Goal: Information Seeking & Learning: Check status

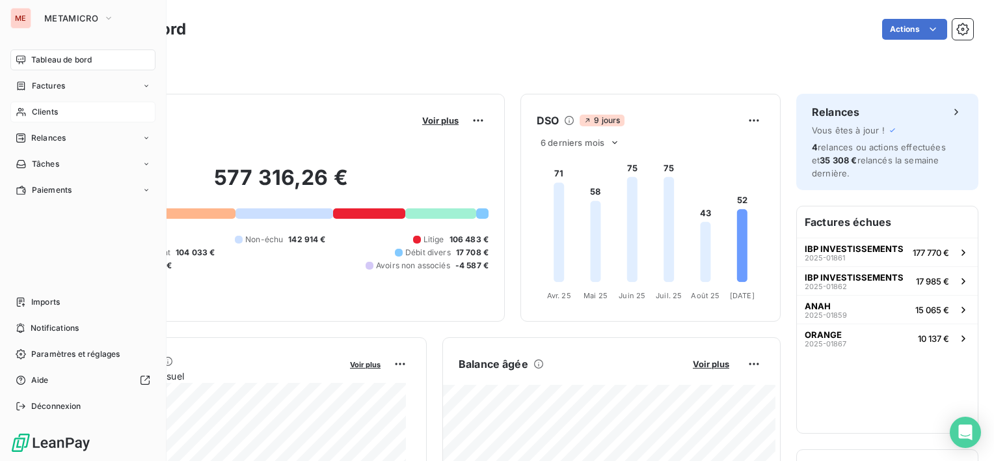
click at [48, 113] on span "Clients" at bounding box center [45, 112] width 26 height 12
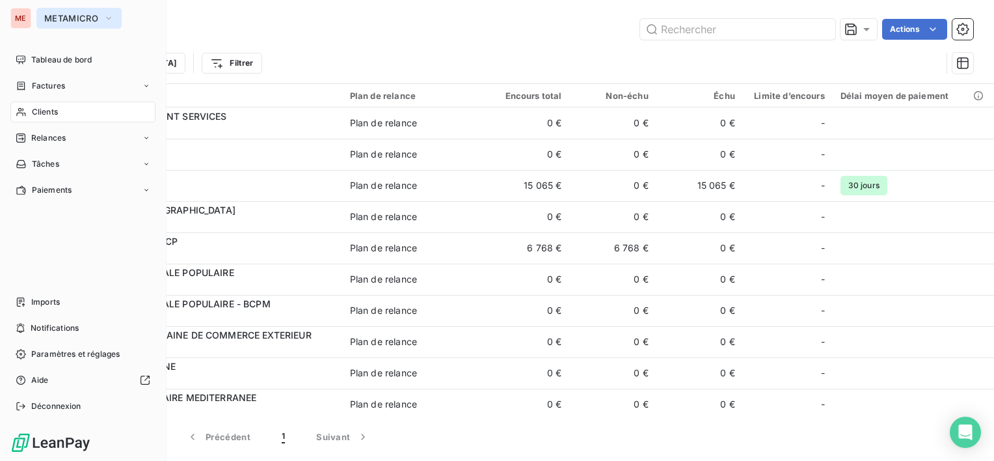
click at [57, 21] on span "METAMICRO" at bounding box center [71, 18] width 54 height 10
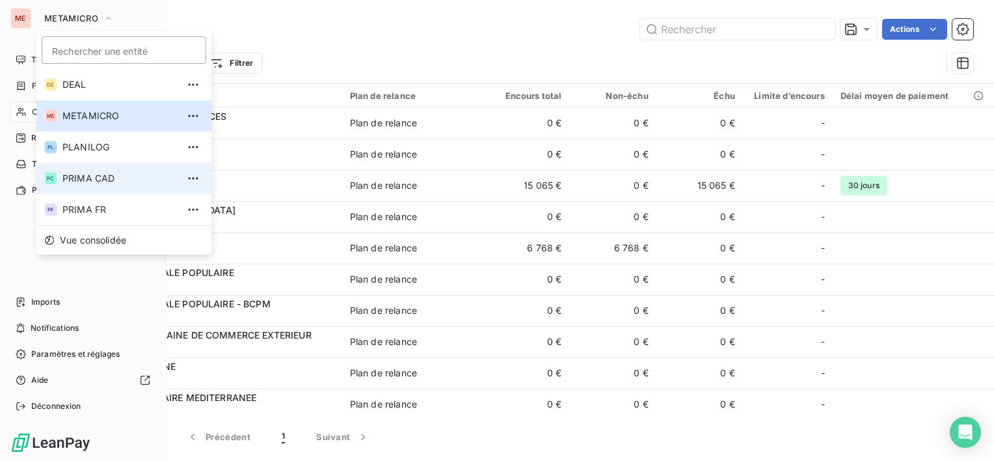
click at [81, 175] on span "PRIMA CAD" at bounding box center [119, 178] width 115 height 13
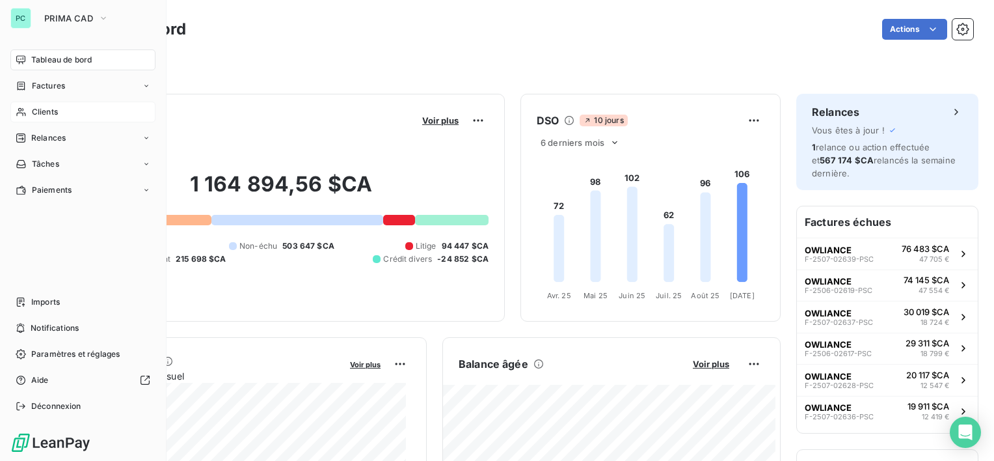
click at [70, 107] on div "Clients" at bounding box center [82, 112] width 145 height 21
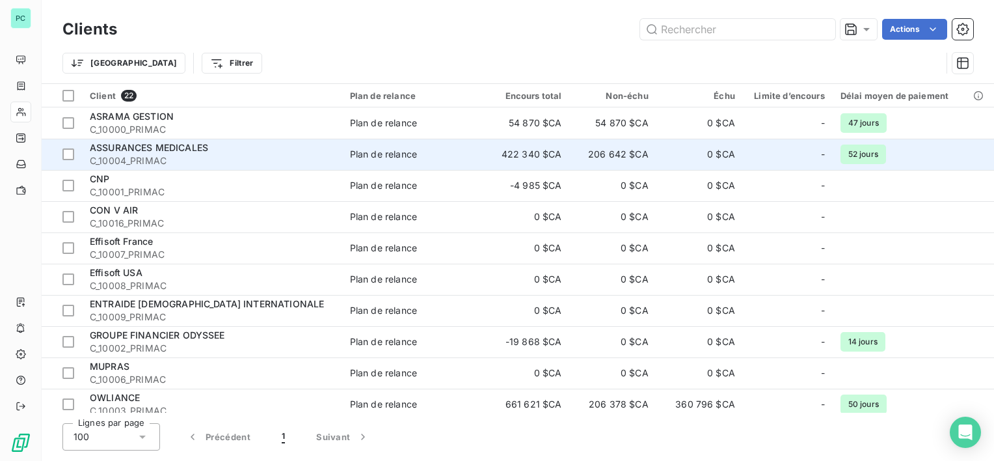
click at [263, 156] on span "C_10004_PRIMAC" at bounding box center [212, 160] width 245 height 13
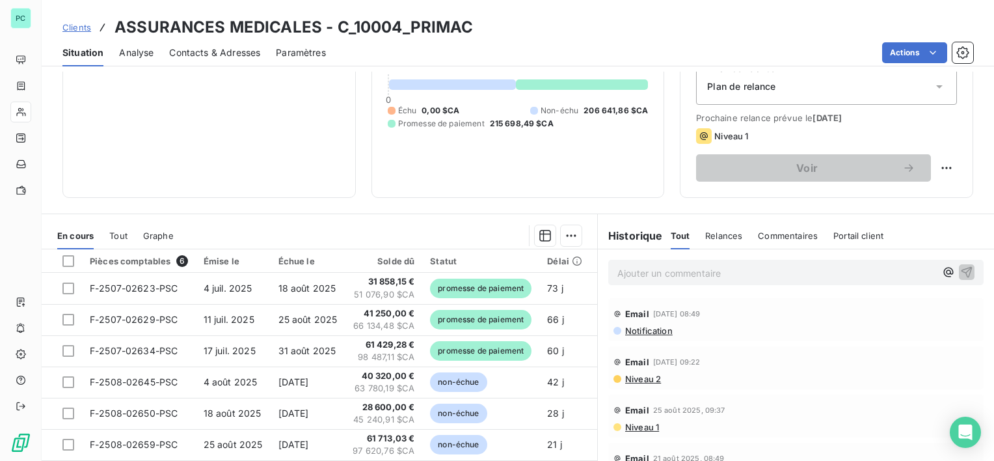
scroll to position [130, 0]
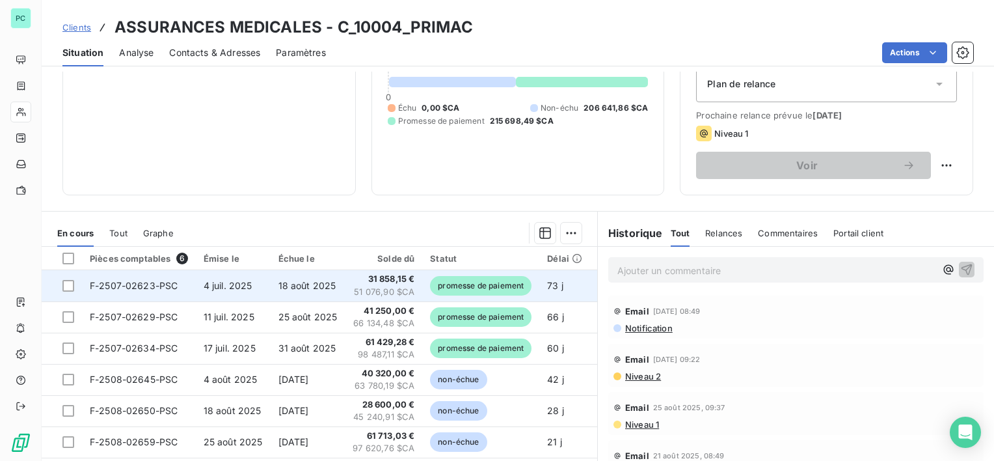
click at [200, 296] on td "4 juil. 2025" at bounding box center [233, 285] width 75 height 31
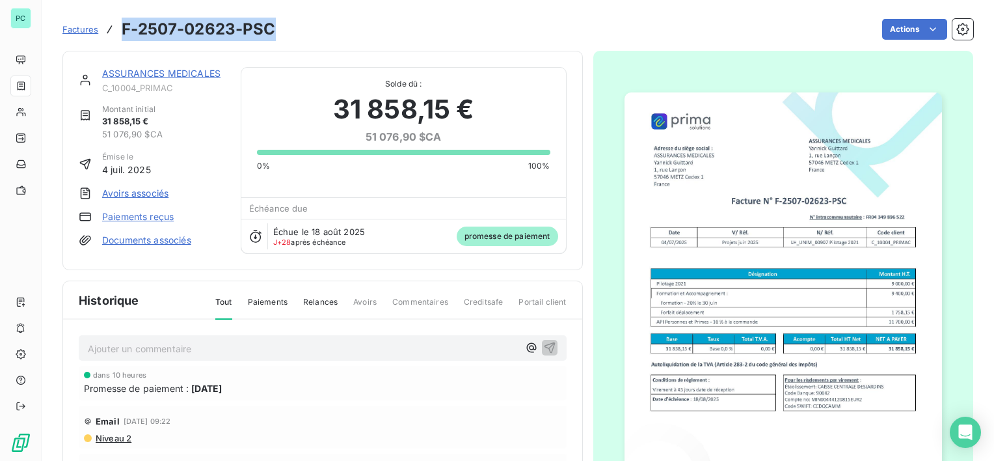
drag, startPoint x: 117, startPoint y: 30, endPoint x: 278, endPoint y: 28, distance: 160.8
click at [278, 28] on div "Factures F-2507-02623-PSC Actions" at bounding box center [517, 29] width 911 height 27
copy h3 "F-2507-02623-PSC"
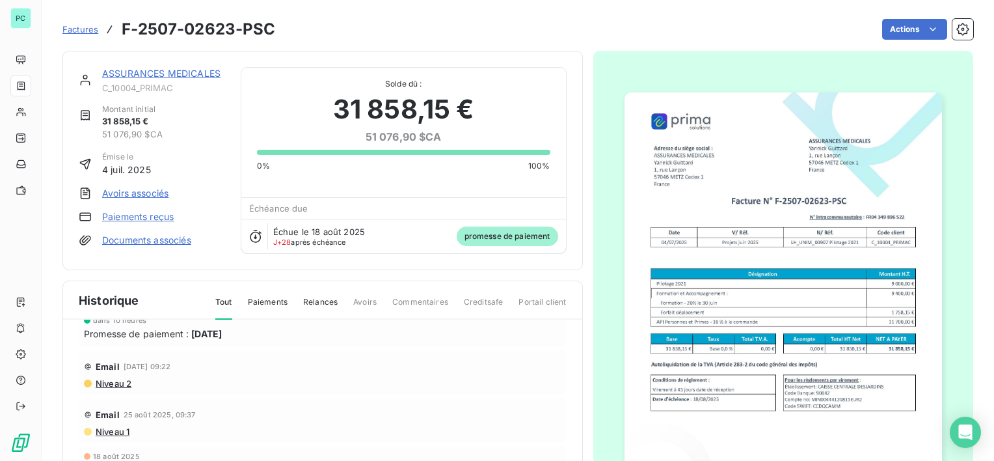
click at [169, 75] on link "ASSURANCES MEDICALES" at bounding box center [161, 73] width 118 height 11
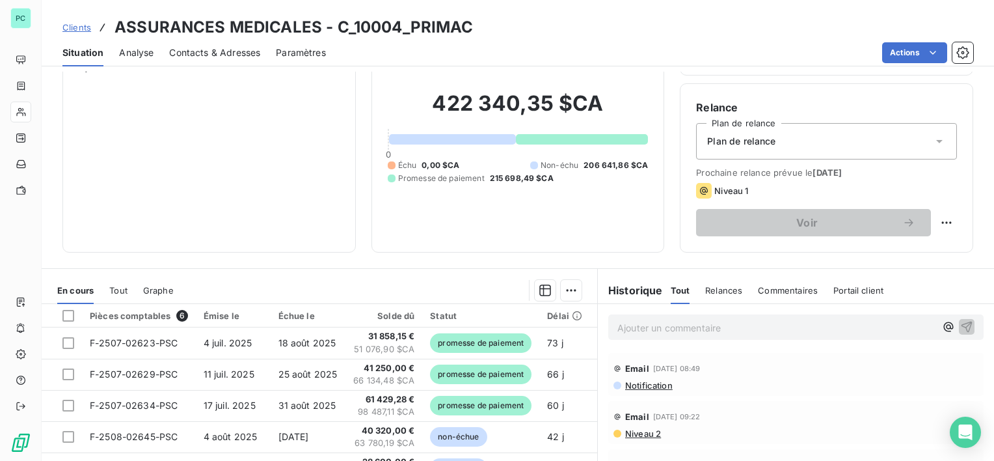
scroll to position [130, 0]
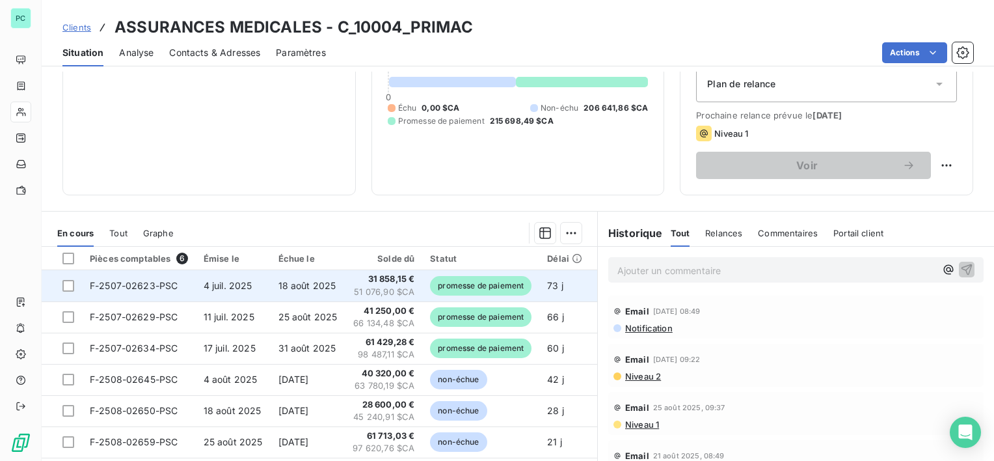
click at [184, 284] on td "F-2507-02623-PSC" at bounding box center [139, 285] width 114 height 31
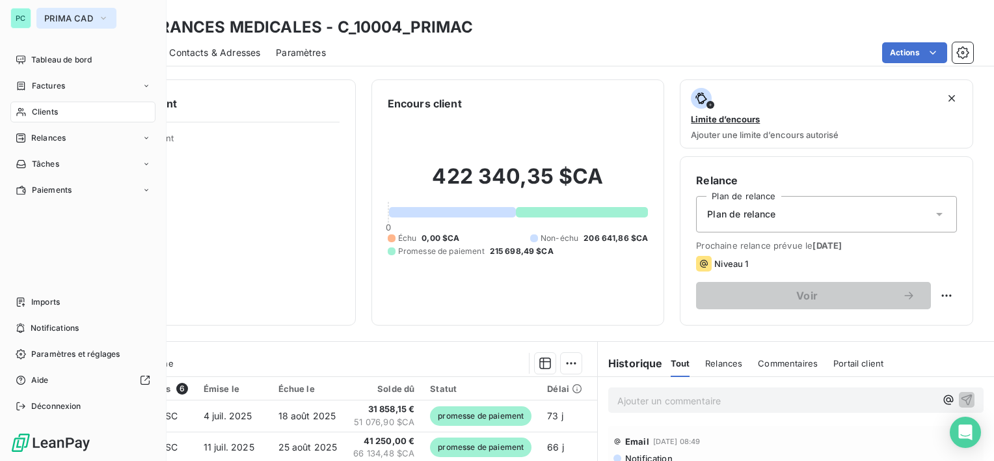
click at [90, 21] on span "PRIMA CAD" at bounding box center [68, 18] width 49 height 10
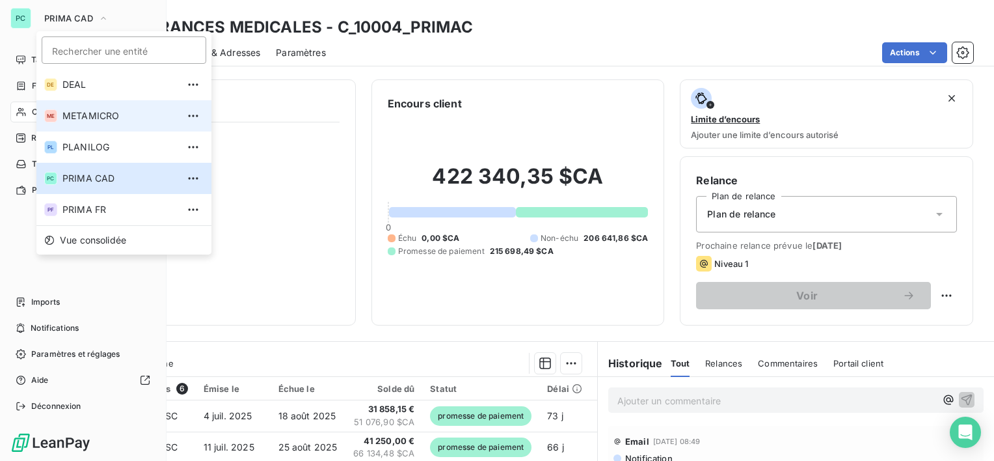
click at [98, 109] on span "METAMICRO" at bounding box center [119, 115] width 115 height 13
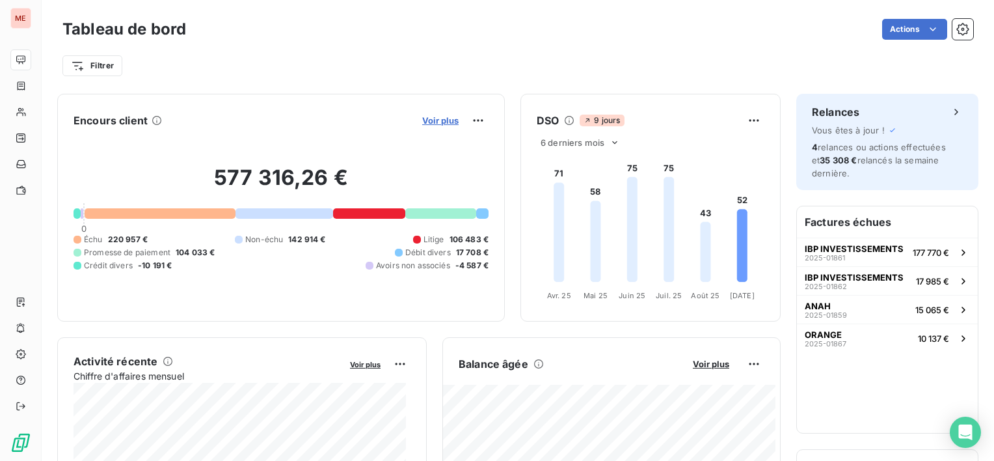
click at [431, 120] on span "Voir plus" at bounding box center [440, 120] width 36 height 10
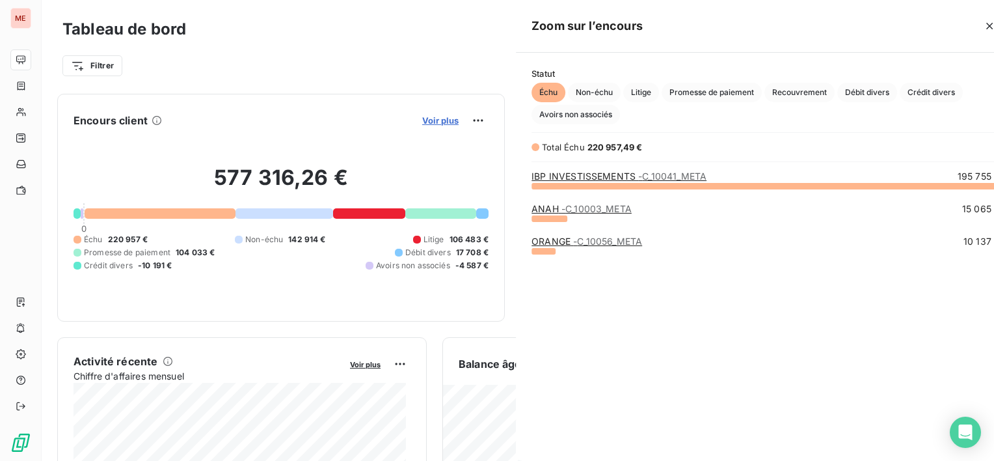
scroll to position [266, 489]
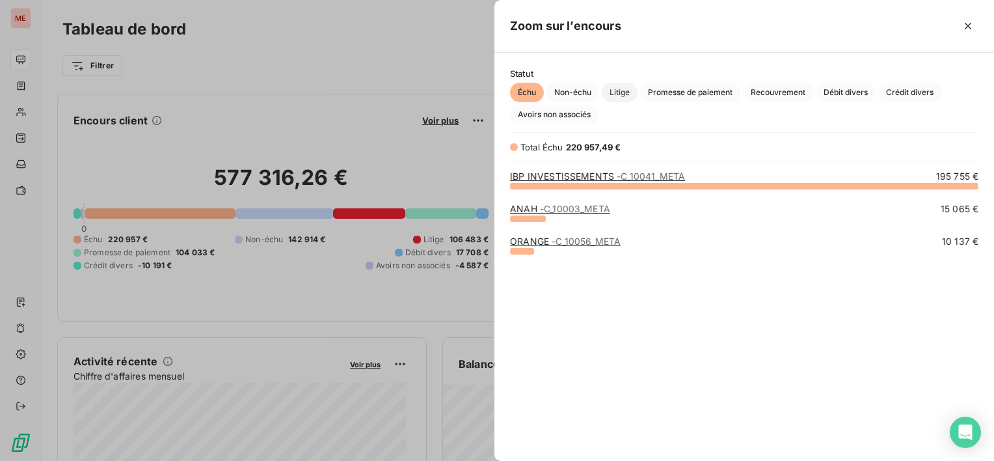
click at [624, 88] on span "Litige" at bounding box center [620, 93] width 36 height 20
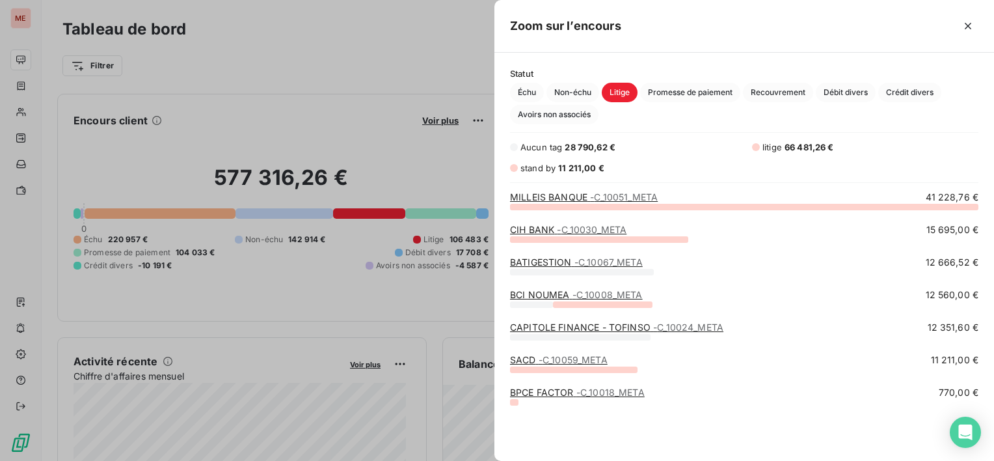
scroll to position [245, 489]
click at [568, 92] on span "Non-échu" at bounding box center [573, 93] width 53 height 20
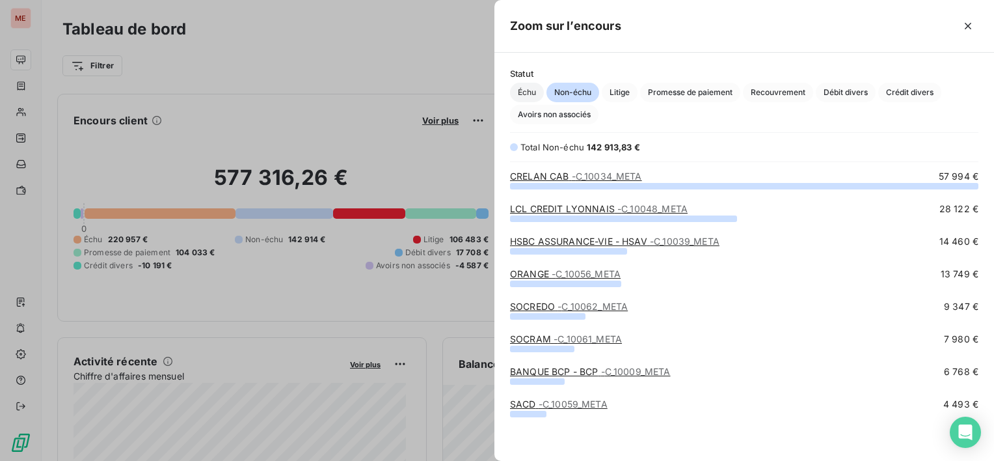
scroll to position [266, 489]
click at [526, 90] on span "Échu" at bounding box center [527, 93] width 34 height 20
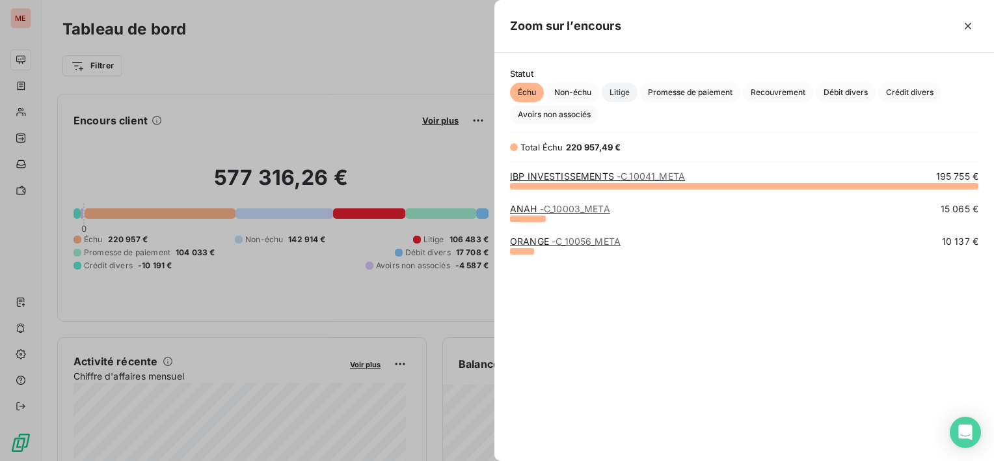
click at [621, 93] on span "Litige" at bounding box center [620, 93] width 36 height 20
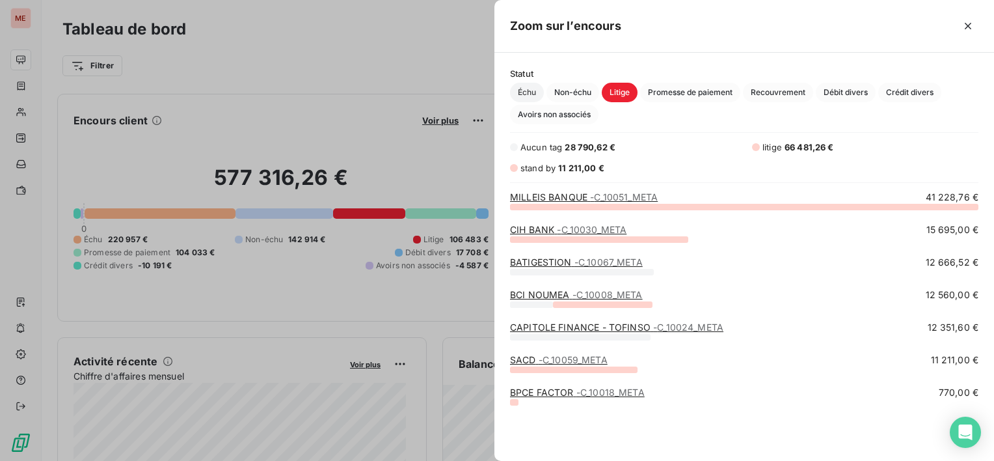
click at [543, 92] on span "Échu" at bounding box center [527, 93] width 34 height 20
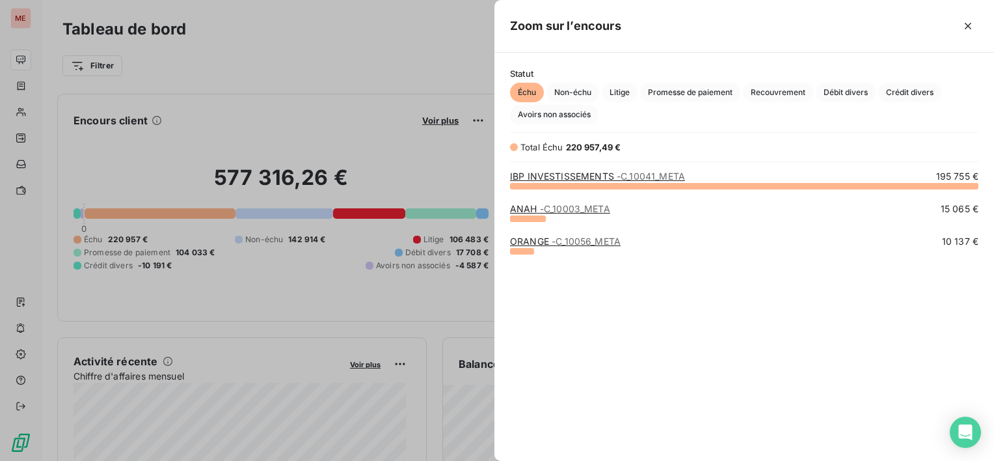
click at [534, 91] on span "Échu" at bounding box center [527, 93] width 34 height 20
click at [278, 69] on div at bounding box center [497, 230] width 994 height 461
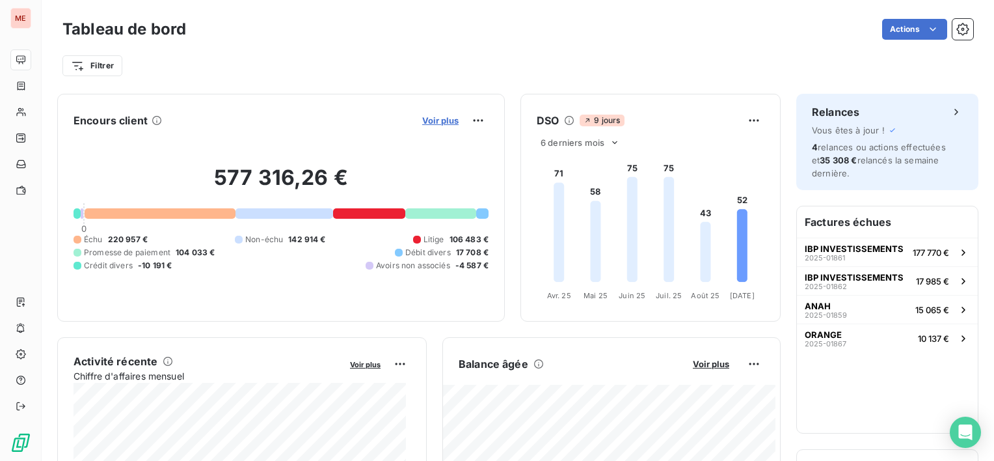
click at [427, 120] on span "Voir plus" at bounding box center [440, 120] width 36 height 10
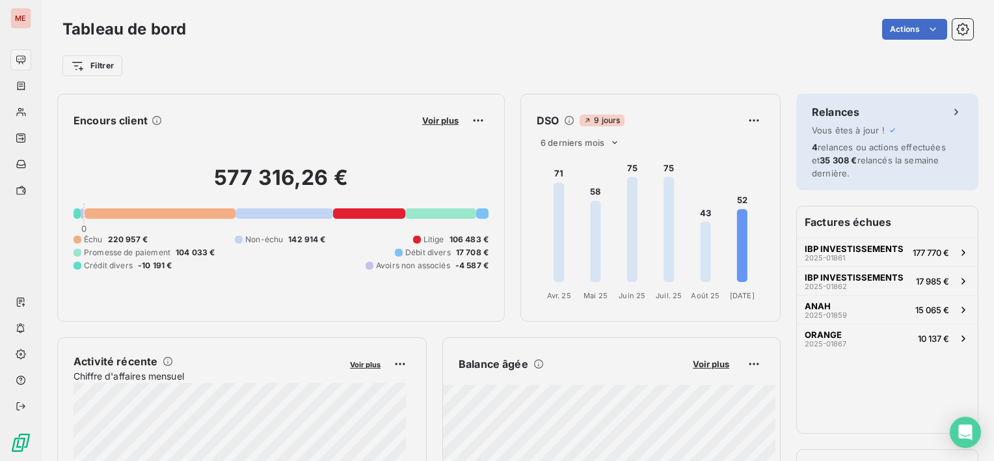
scroll to position [10, 10]
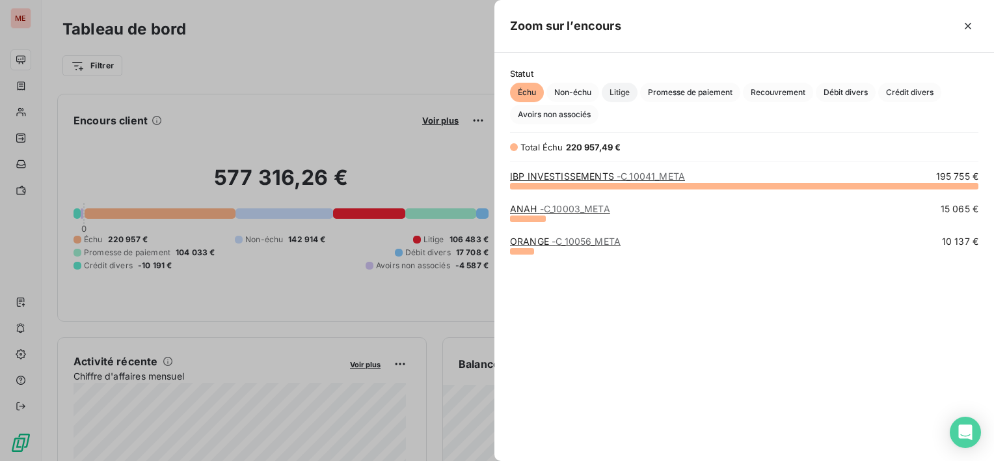
click at [622, 90] on span "Litige" at bounding box center [620, 93] width 36 height 20
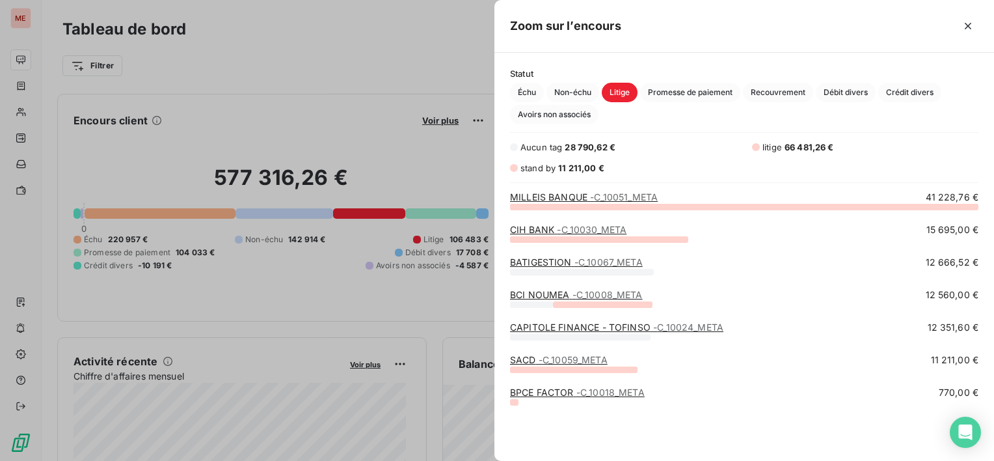
click at [264, 118] on div at bounding box center [497, 230] width 994 height 461
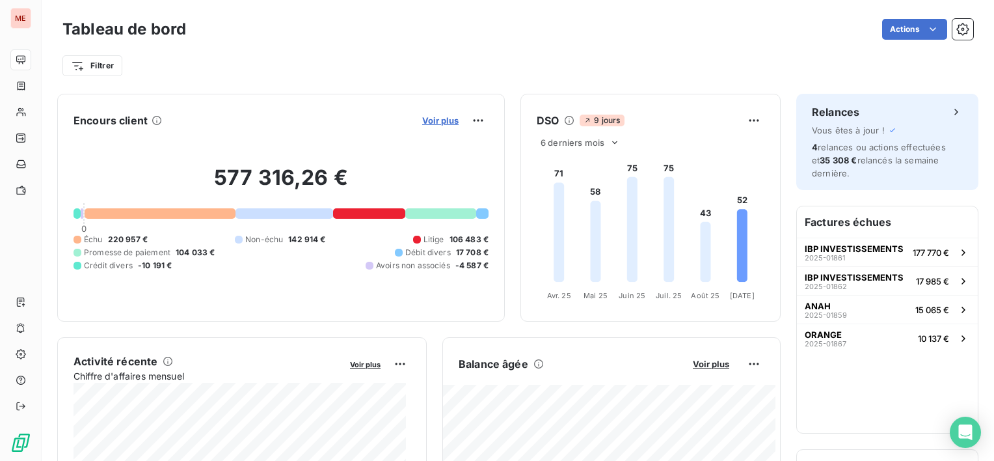
click at [440, 122] on span "Voir plus" at bounding box center [440, 120] width 36 height 10
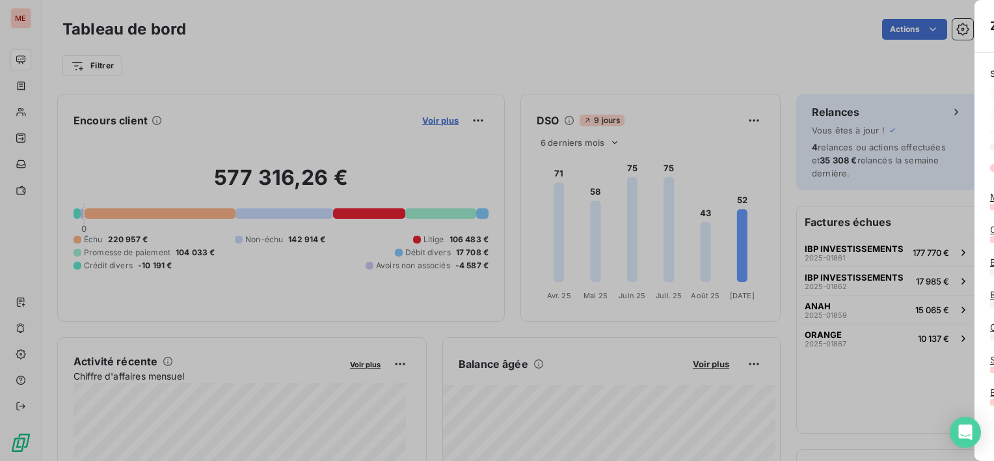
scroll to position [450, 489]
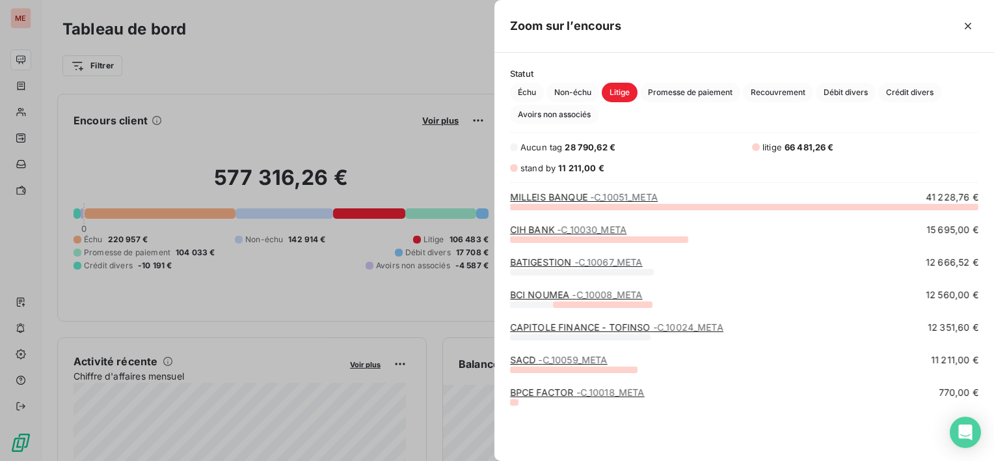
click at [228, 114] on div at bounding box center [497, 230] width 994 height 461
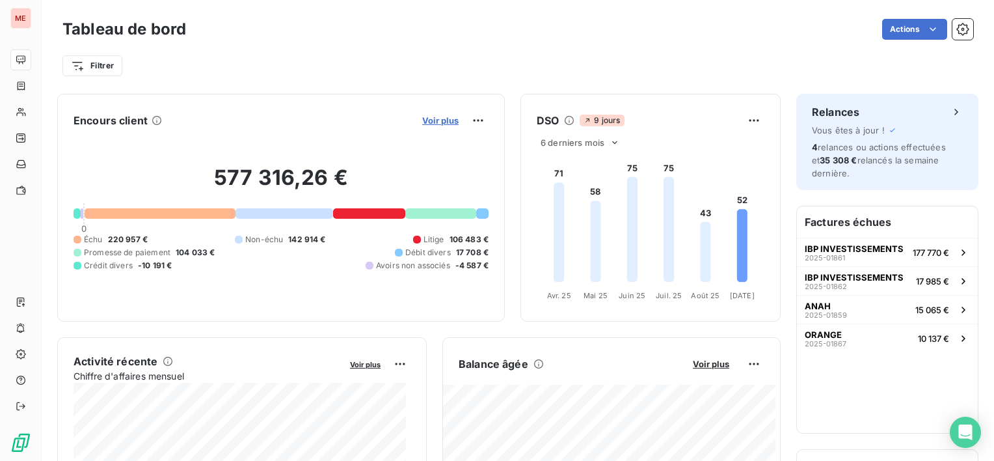
click at [430, 118] on span "Voir plus" at bounding box center [440, 120] width 36 height 10
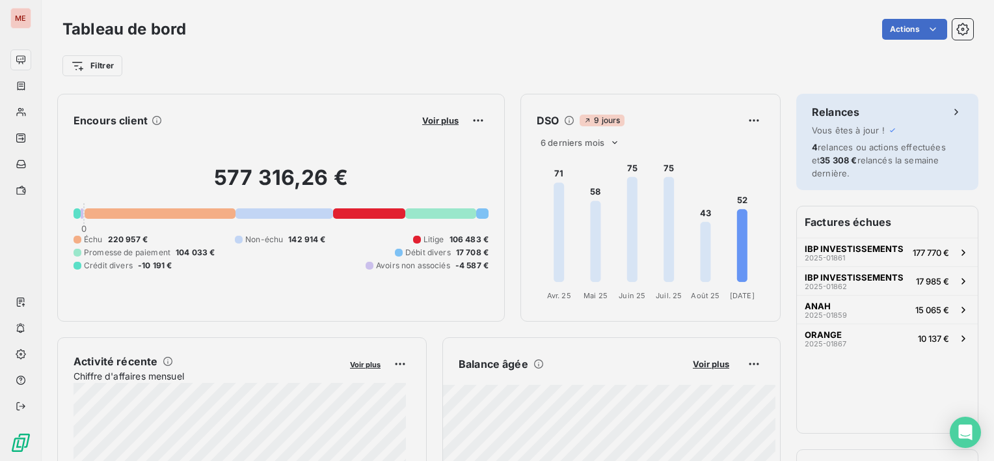
scroll to position [10, 10]
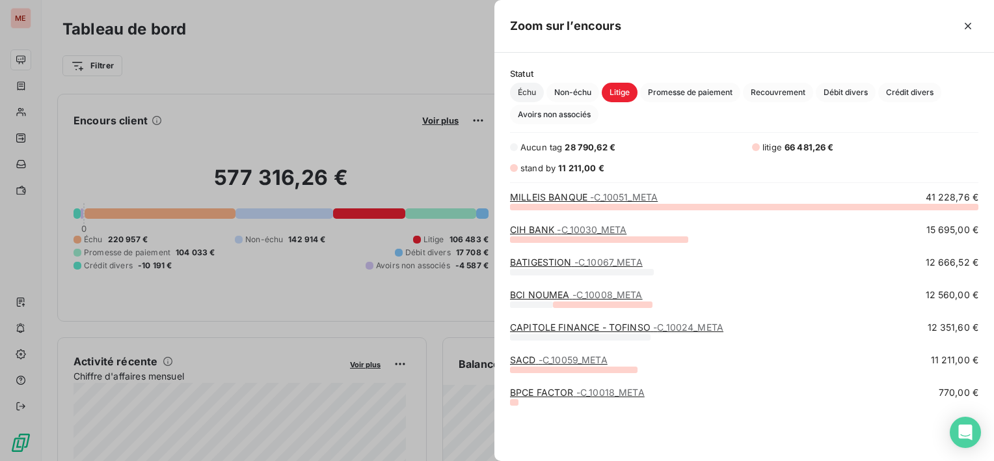
click at [513, 99] on span "Échu" at bounding box center [527, 93] width 34 height 20
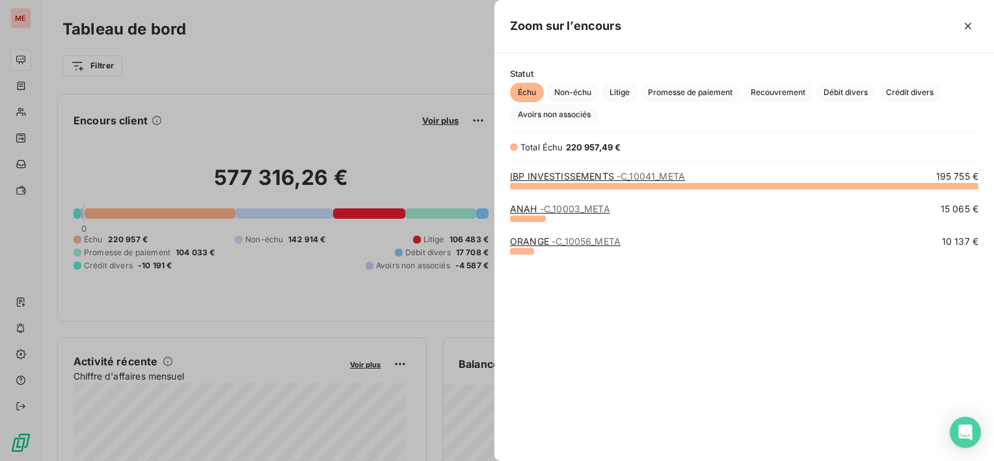
click at [623, 166] on div "Total Échu 220 957,49 € IBP INVESTISSEMENTS - C_10041_META 195 755 € ANAH - C_1…" at bounding box center [745, 293] width 500 height 305
click at [627, 171] on span "- C_10041_META" at bounding box center [651, 176] width 68 height 11
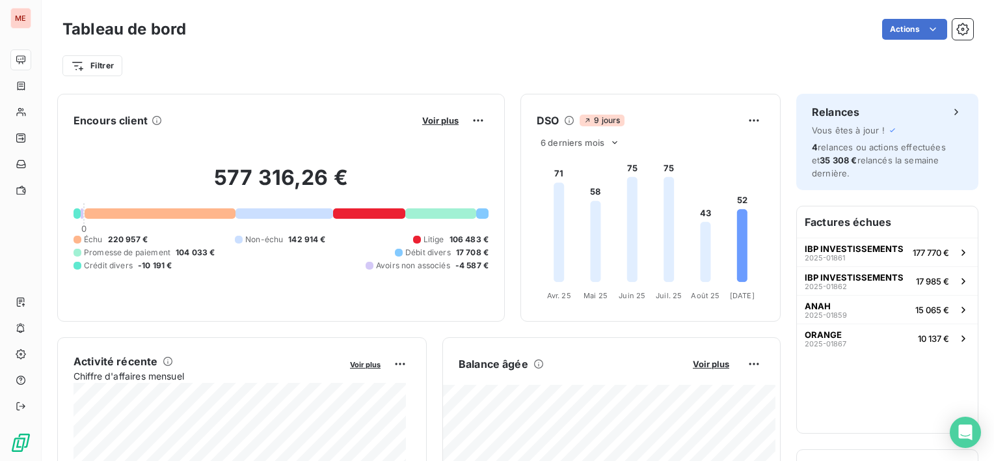
click at [443, 130] on div "Voir plus" at bounding box center [453, 120] width 70 height 21
click at [442, 120] on span "Voir plus" at bounding box center [440, 120] width 36 height 10
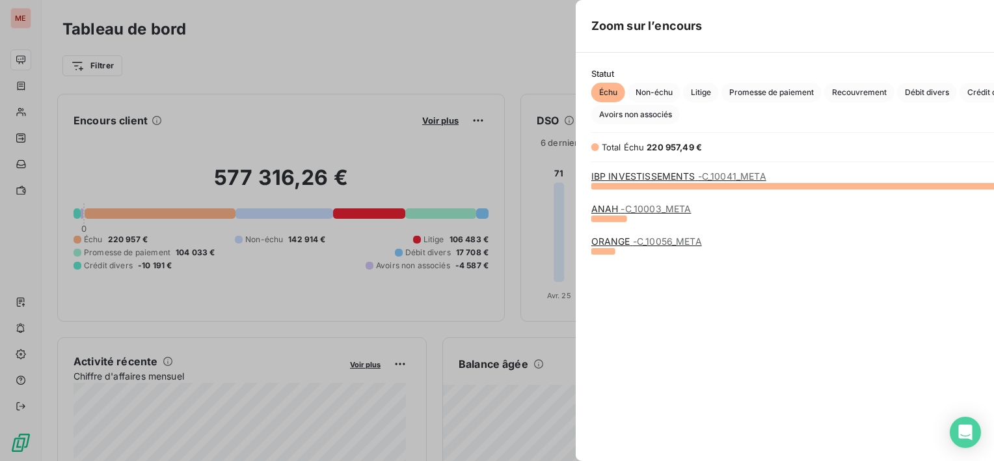
scroll to position [10, 10]
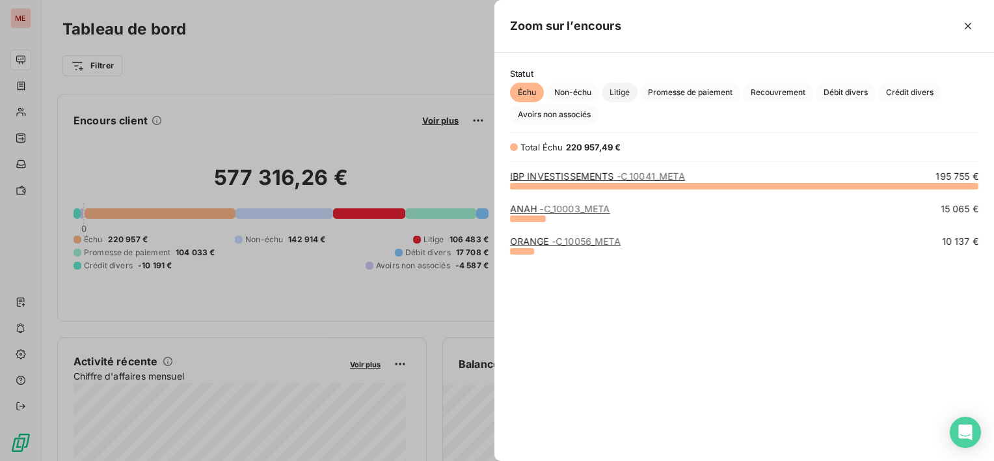
click at [613, 96] on span "Litige" at bounding box center [620, 93] width 36 height 20
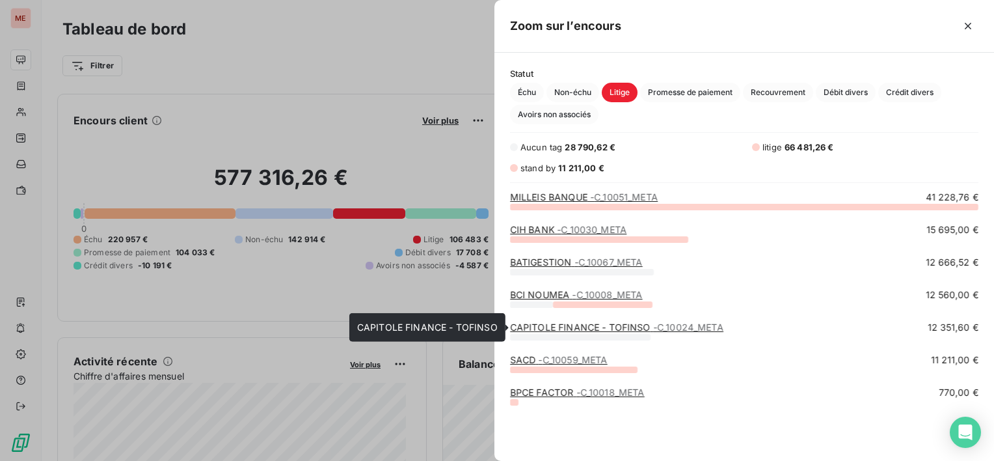
click at [560, 330] on link "CAPITOLE FINANCE - TOFINSO - C_10024_META" at bounding box center [616, 326] width 213 height 11
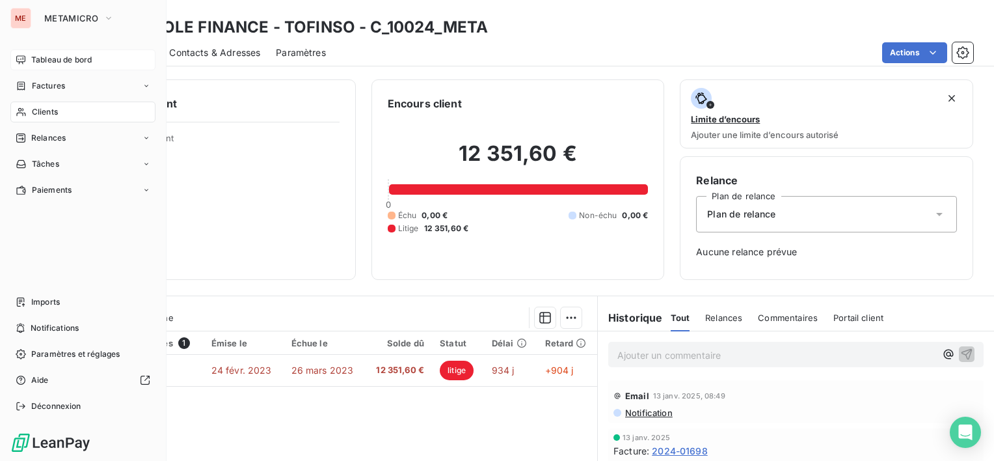
click at [49, 57] on span "Tableau de bord" at bounding box center [61, 60] width 61 height 12
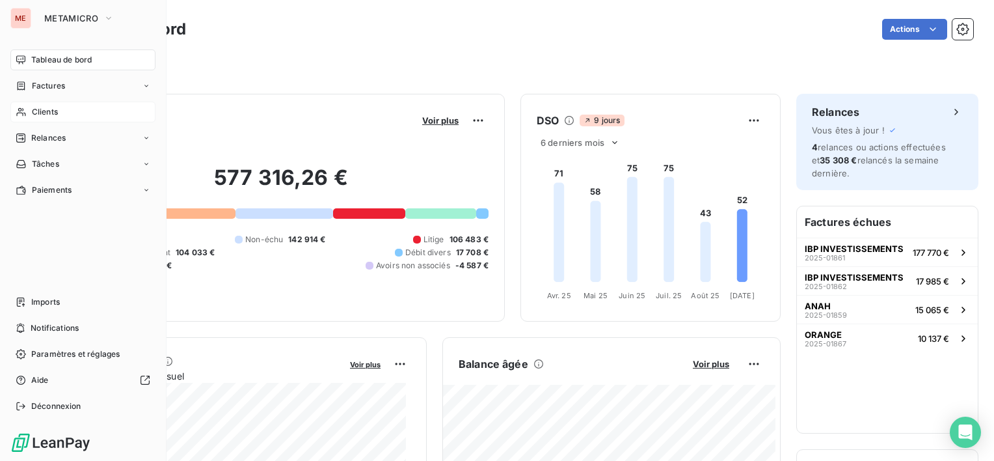
drag, startPoint x: 45, startPoint y: 109, endPoint x: 86, endPoint y: 117, distance: 41.7
click at [46, 109] on span "Clients" at bounding box center [45, 112] width 26 height 12
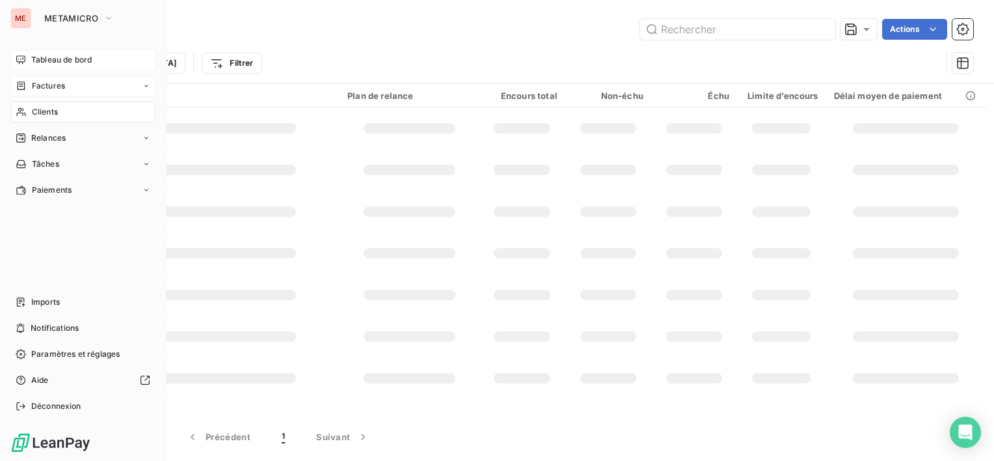
click at [59, 87] on span "Factures" at bounding box center [48, 86] width 33 height 12
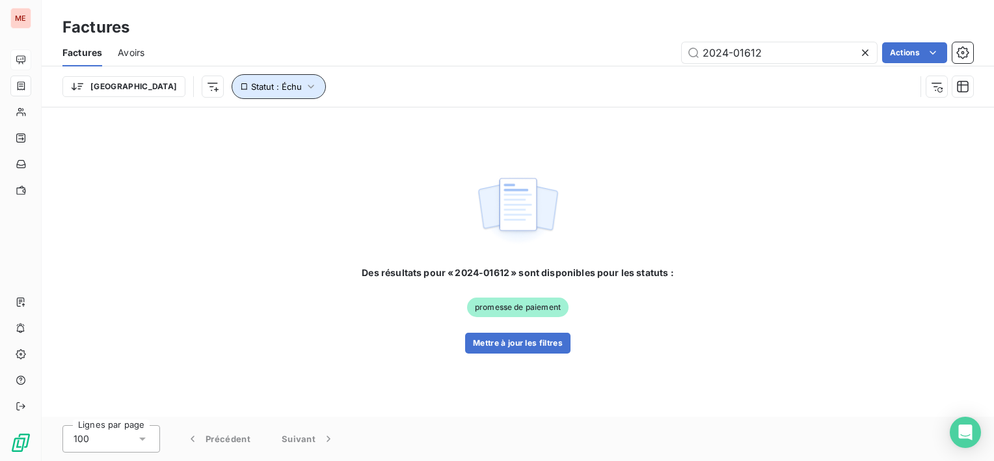
click at [251, 81] on span "Statut : Échu" at bounding box center [276, 86] width 51 height 10
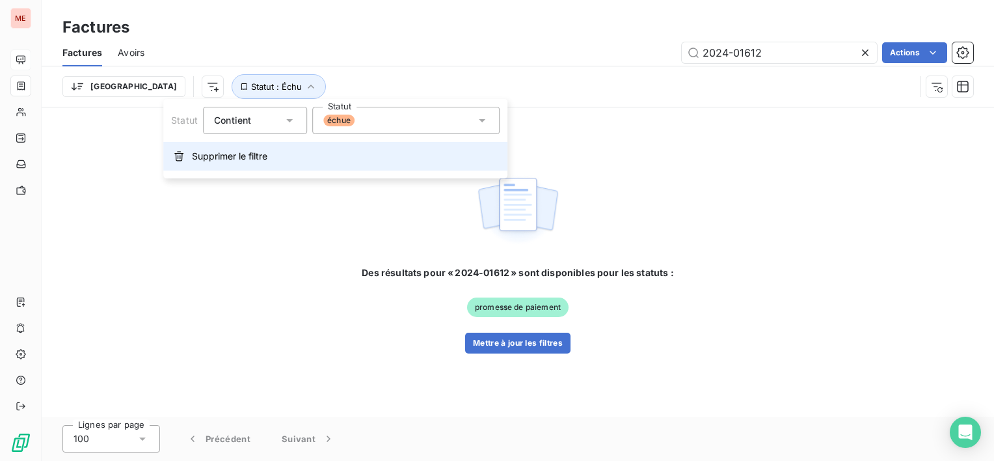
click at [224, 163] on button "Supprimer le filtre" at bounding box center [335, 156] width 344 height 29
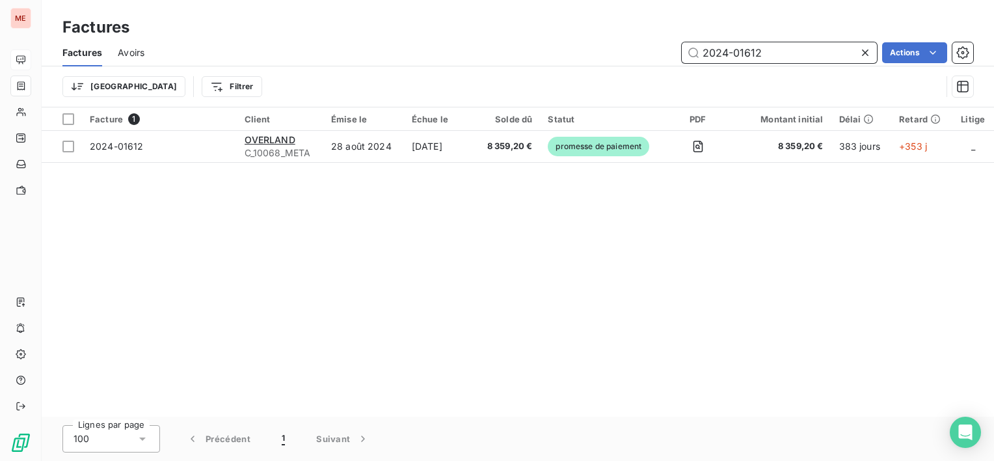
drag, startPoint x: 790, startPoint y: 52, endPoint x: 448, endPoint y: 72, distance: 342.3
click at [457, 77] on div "Factures Avoirs 2024-01612 Actions Trier Filtrer" at bounding box center [518, 73] width 953 height 68
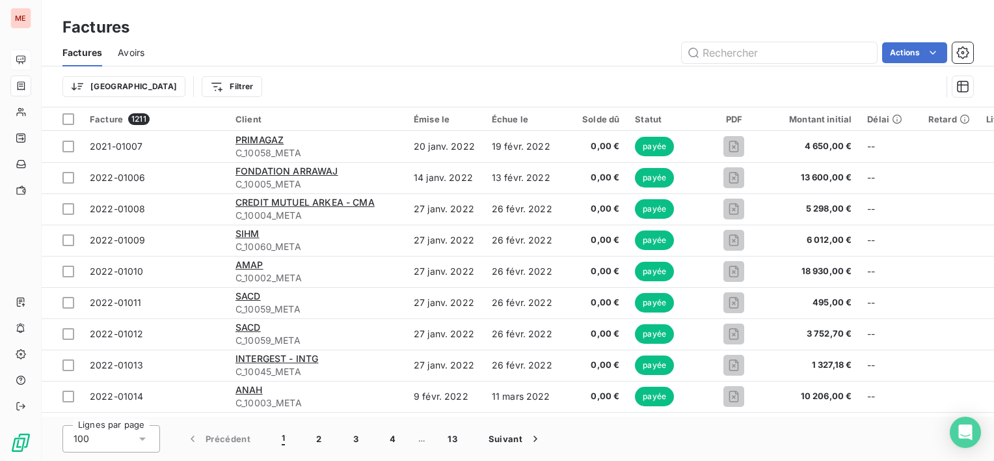
click at [163, 78] on html "ME Factures Factures Avoirs Actions Trier Filtrer Facture 1211 Client Émise le …" at bounding box center [497, 230] width 994 height 461
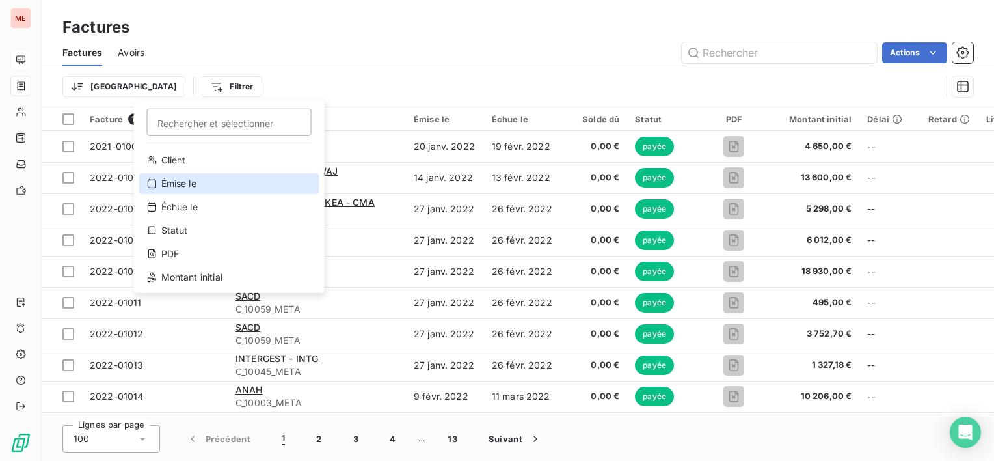
click at [186, 187] on div "Émise le" at bounding box center [229, 183] width 180 height 21
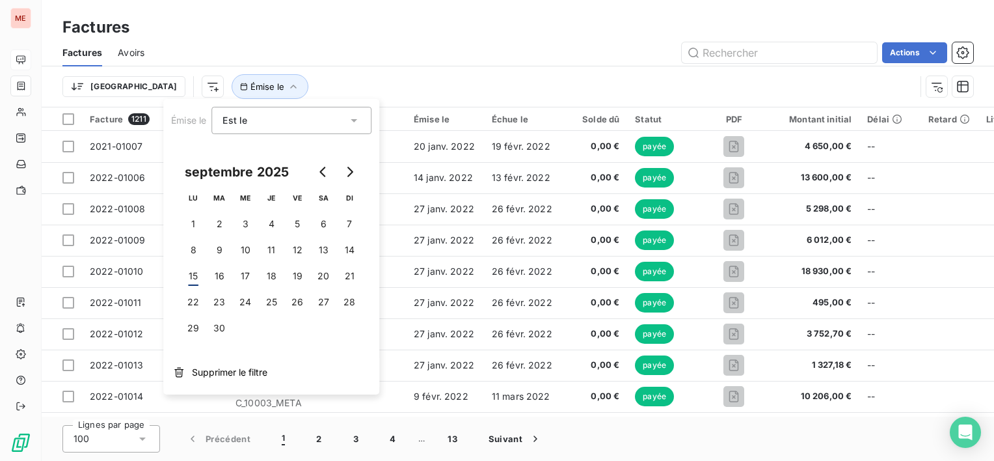
click at [299, 128] on div "Est le" at bounding box center [285, 120] width 125 height 18
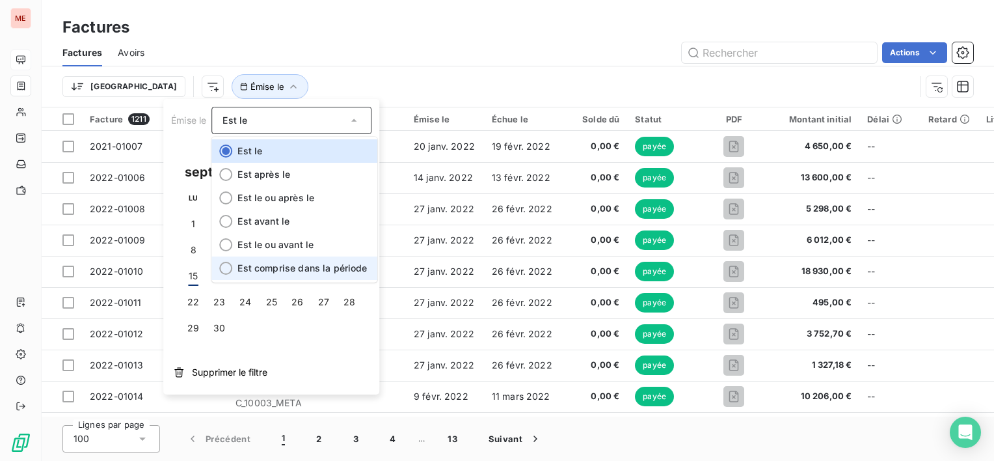
click at [294, 271] on span "Est comprise dans la période" at bounding box center [303, 267] width 130 height 11
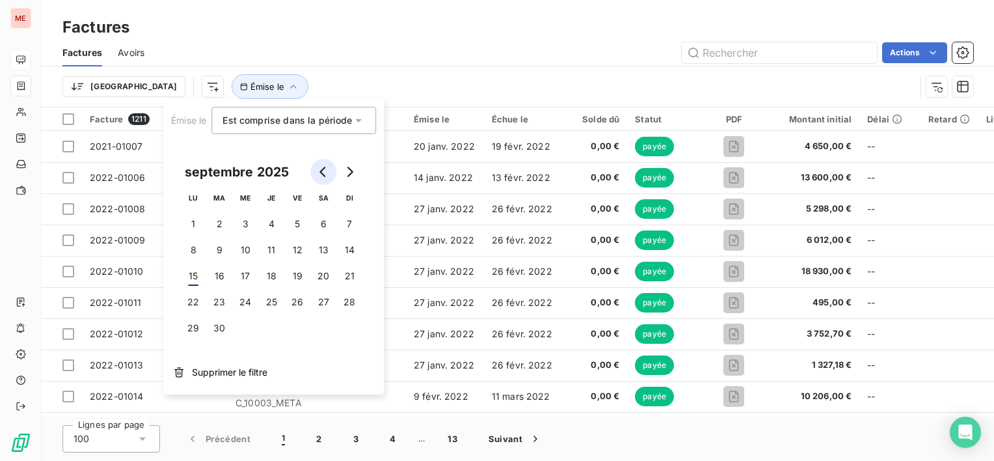
click at [314, 179] on button "Go to previous month" at bounding box center [323, 172] width 26 height 26
click at [293, 221] on button "1" at bounding box center [297, 224] width 26 height 26
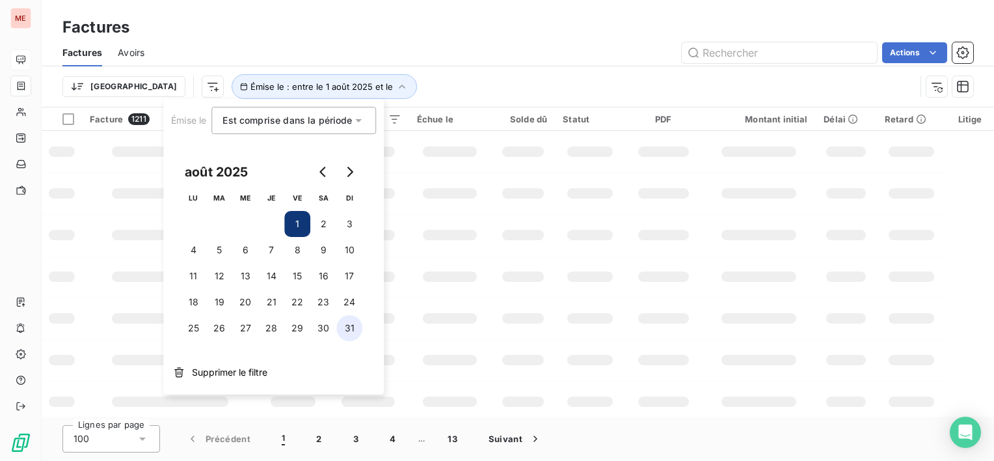
click at [351, 329] on button "31" at bounding box center [349, 328] width 26 height 26
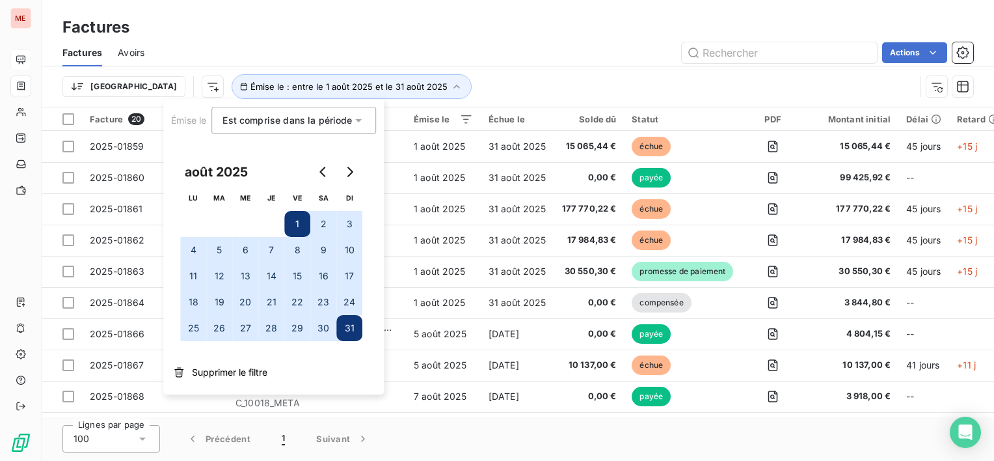
click at [553, 31] on div "Factures" at bounding box center [518, 27] width 953 height 23
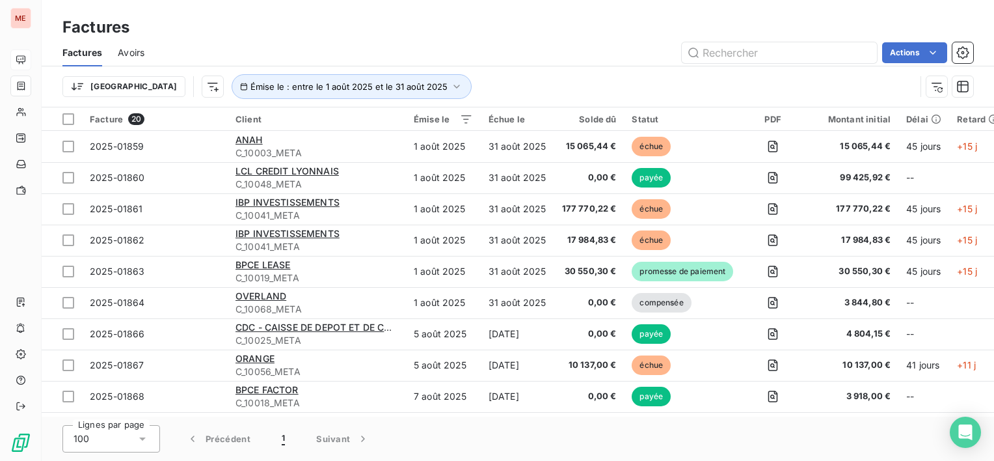
scroll to position [344, 0]
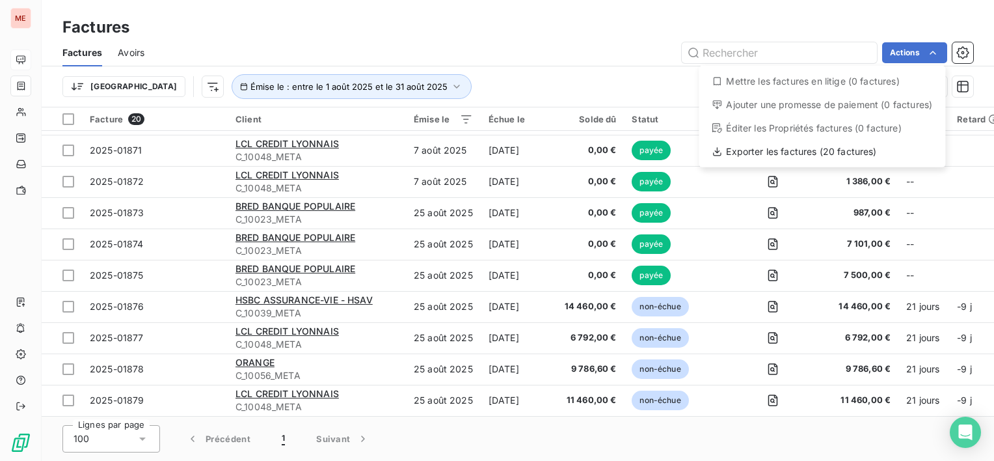
click at [515, 64] on html "ME Factures Factures Avoirs Actions Mettre les factures en litige (0 factures) …" at bounding box center [497, 230] width 994 height 461
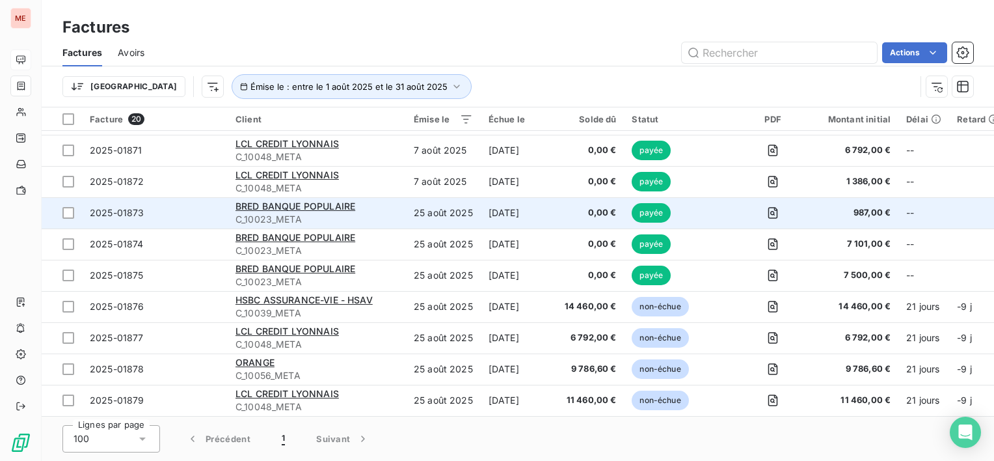
scroll to position [0, 0]
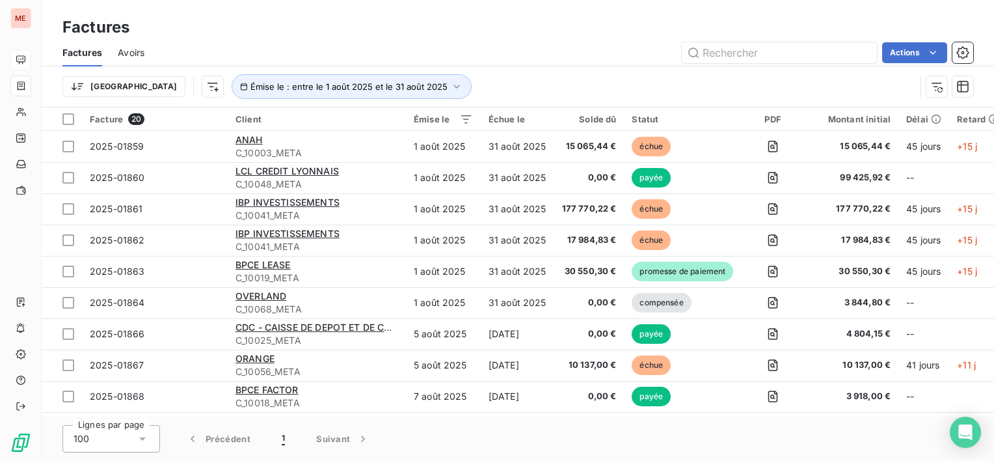
click at [802, 95] on div "Trier Émise le : entre le 1 août 2025 et le 31 août 2025" at bounding box center [488, 86] width 853 height 25
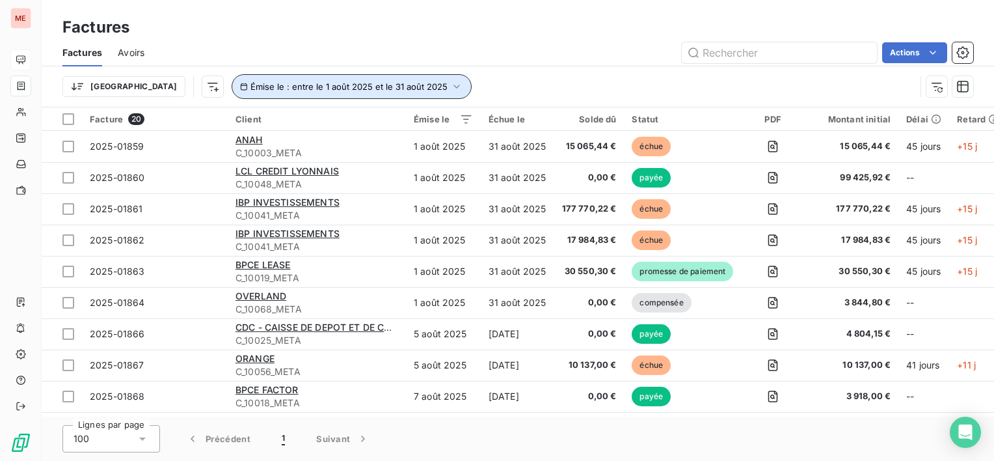
click at [450, 90] on icon "button" at bounding box center [456, 86] width 13 height 13
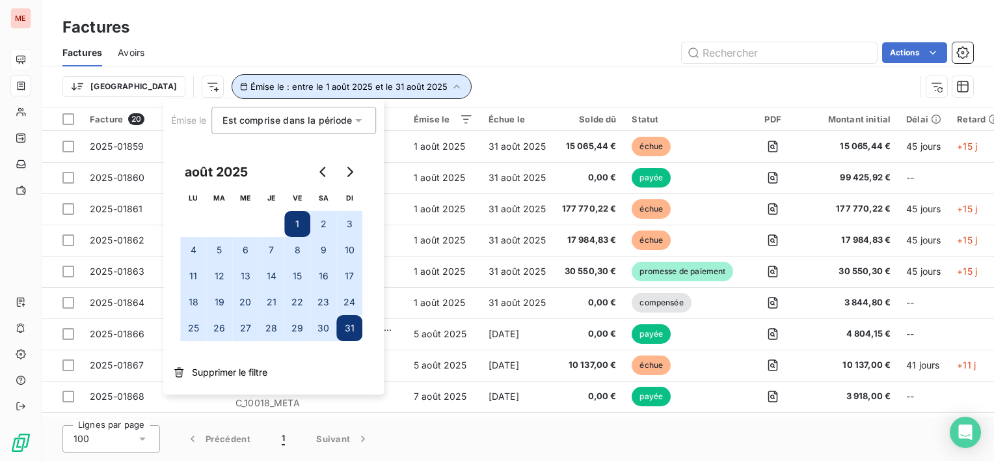
click at [450, 90] on icon "button" at bounding box center [456, 86] width 13 height 13
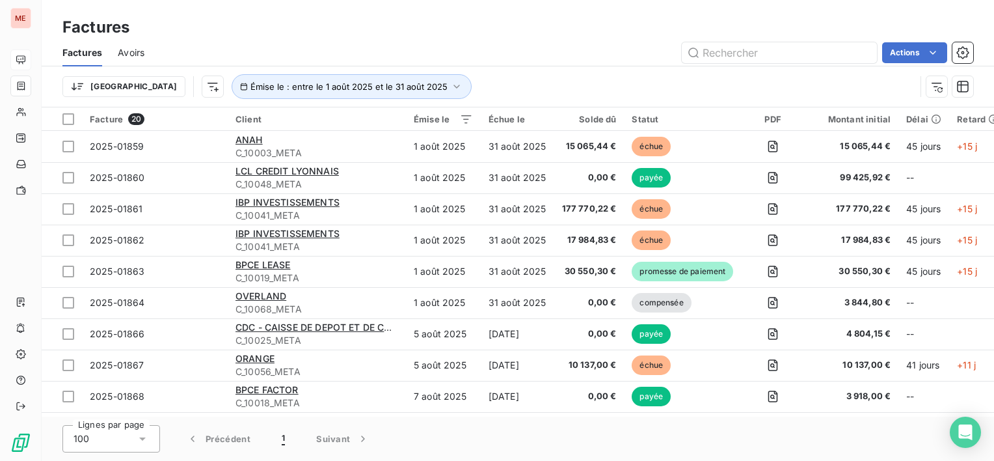
click at [569, 70] on div "Trier Émise le : entre le 1 août 2025 et le 31 août 2025" at bounding box center [517, 86] width 911 height 40
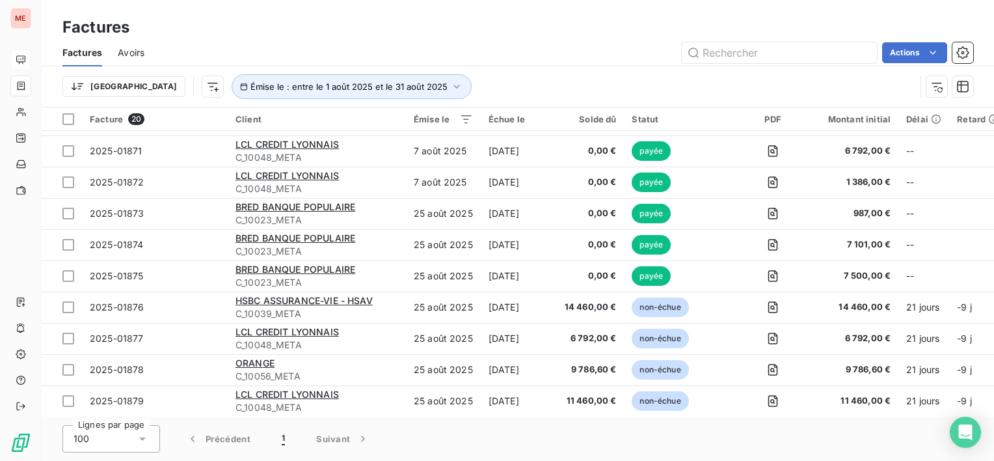
scroll to position [344, 0]
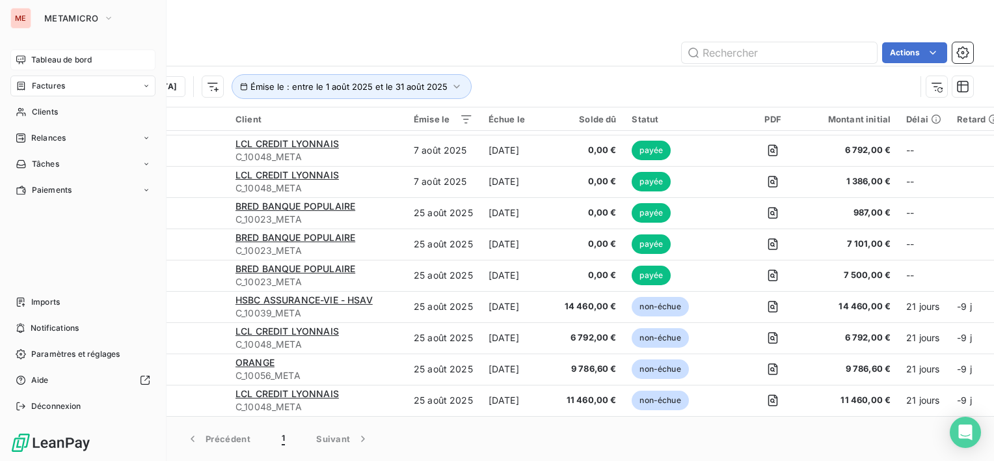
click at [40, 61] on span "Tableau de bord" at bounding box center [61, 60] width 61 height 12
